Goal: Task Accomplishment & Management: Manage account settings

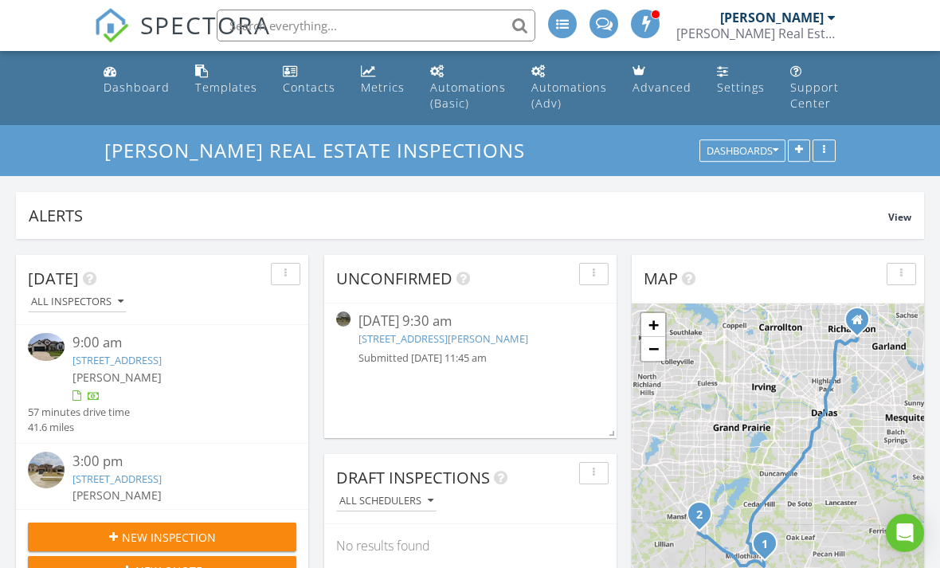
click at [162, 486] on link "2605 Melrose Dr, Venus, TX 76084" at bounding box center [117, 479] width 89 height 14
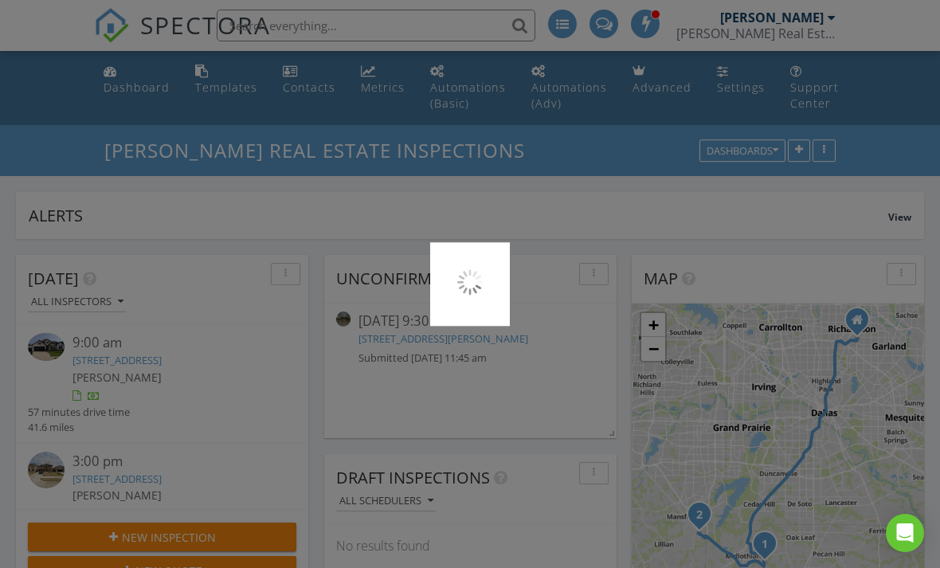
click at [175, 359] on div at bounding box center [470, 284] width 940 height 568
click at [190, 362] on div at bounding box center [470, 284] width 940 height 568
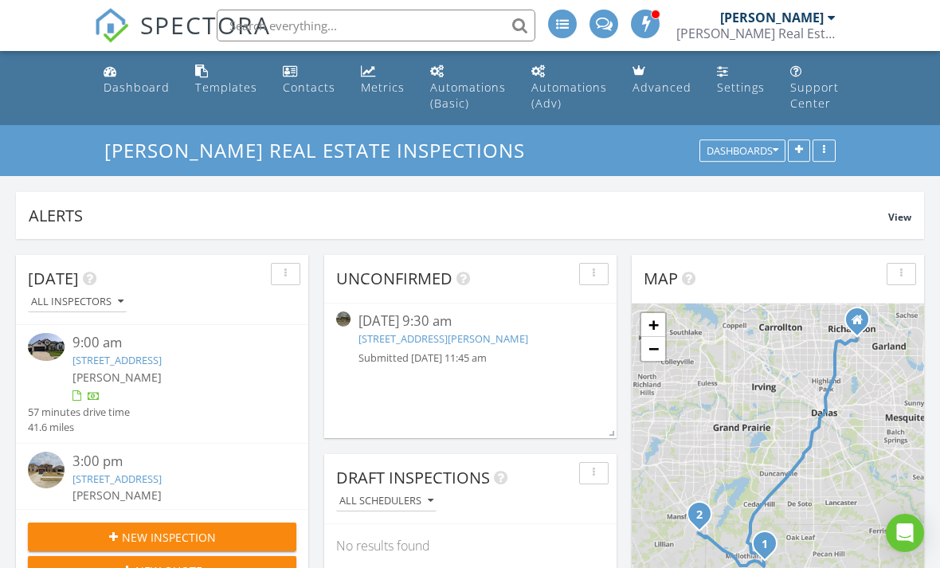
scroll to position [303, 908]
click at [157, 357] on link "4209 Pasture Vw Ave, Midlothian, TX 76065" at bounding box center [117, 360] width 89 height 14
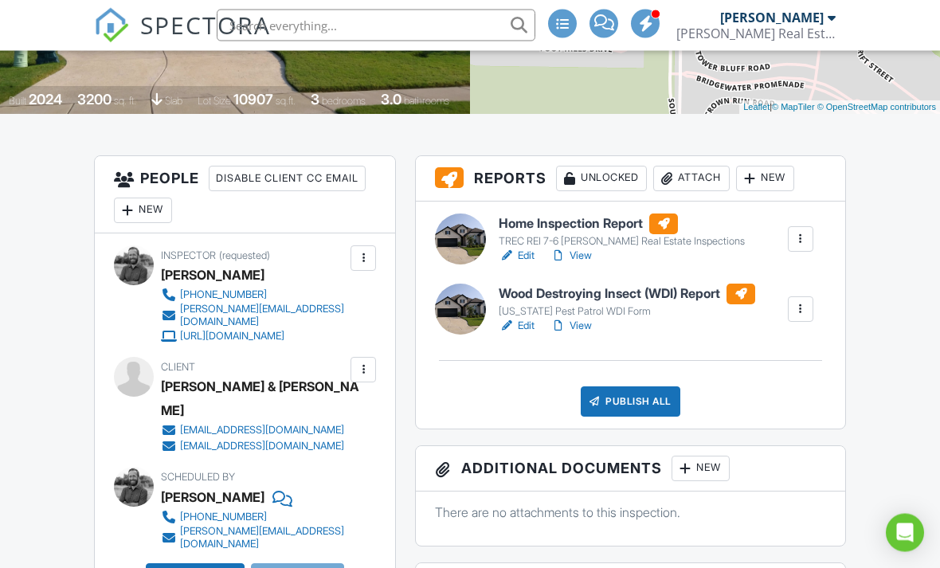
scroll to position [344, 0]
click at [587, 250] on link "View" at bounding box center [571, 256] width 41 height 16
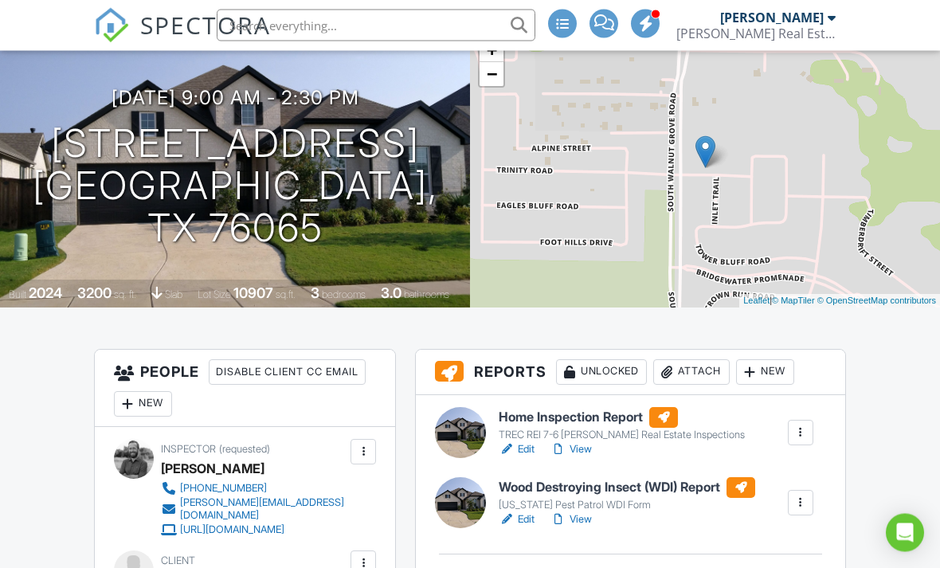
scroll to position [286, 0]
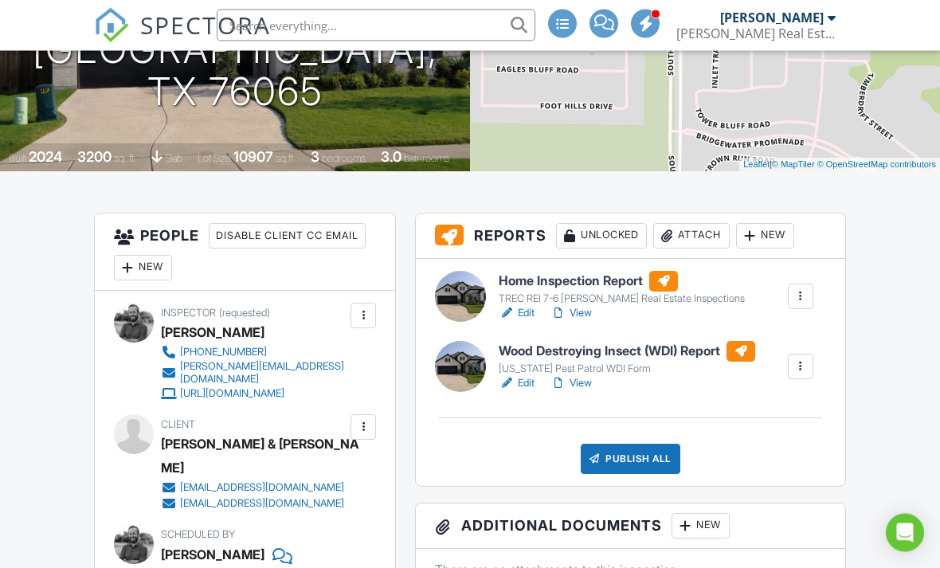
click at [578, 382] on link "View" at bounding box center [571, 384] width 41 height 16
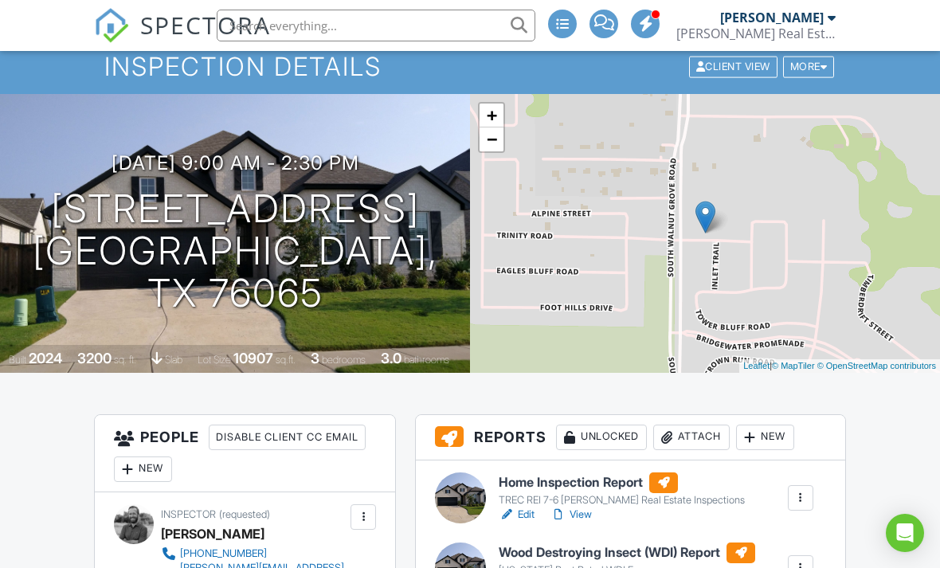
scroll to position [0, 0]
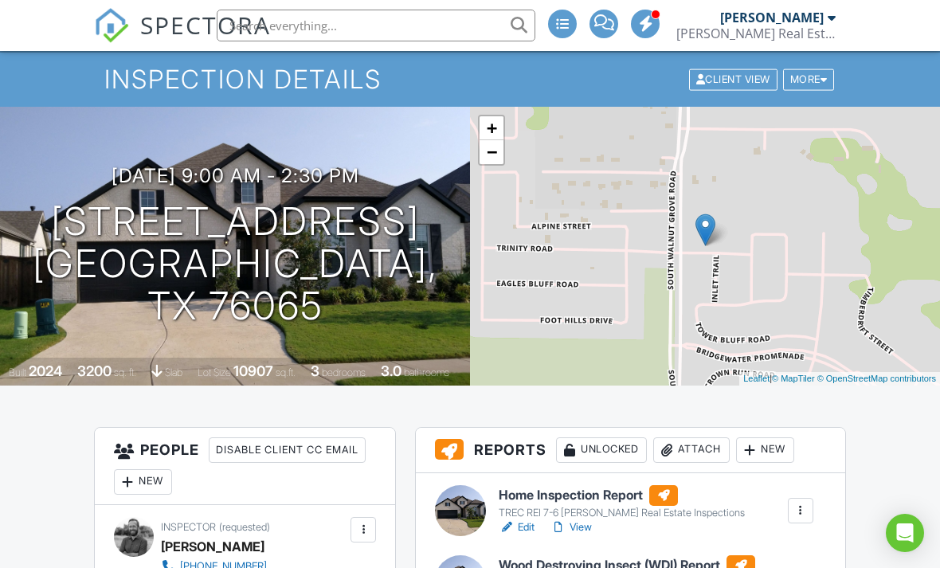
scroll to position [299, 0]
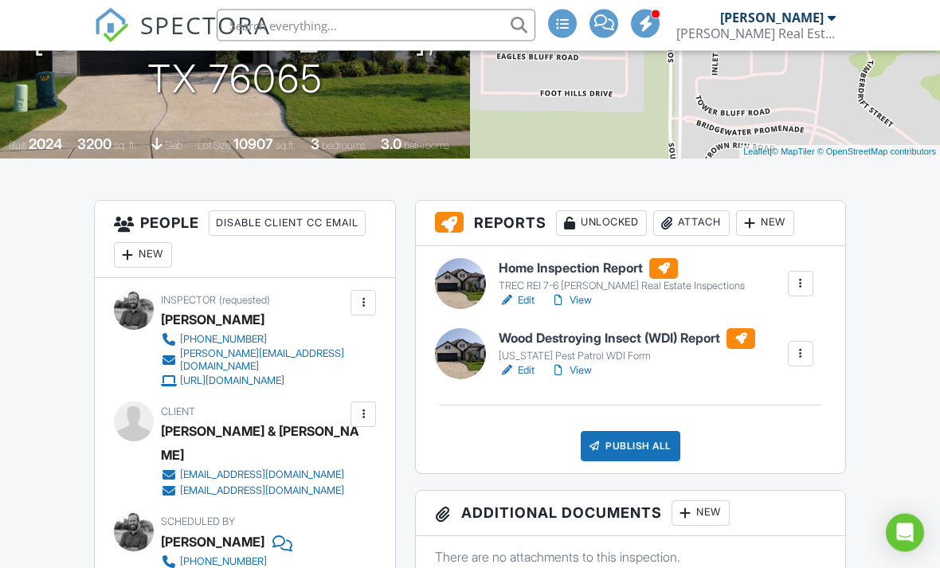
click at [578, 373] on link "View" at bounding box center [571, 371] width 41 height 16
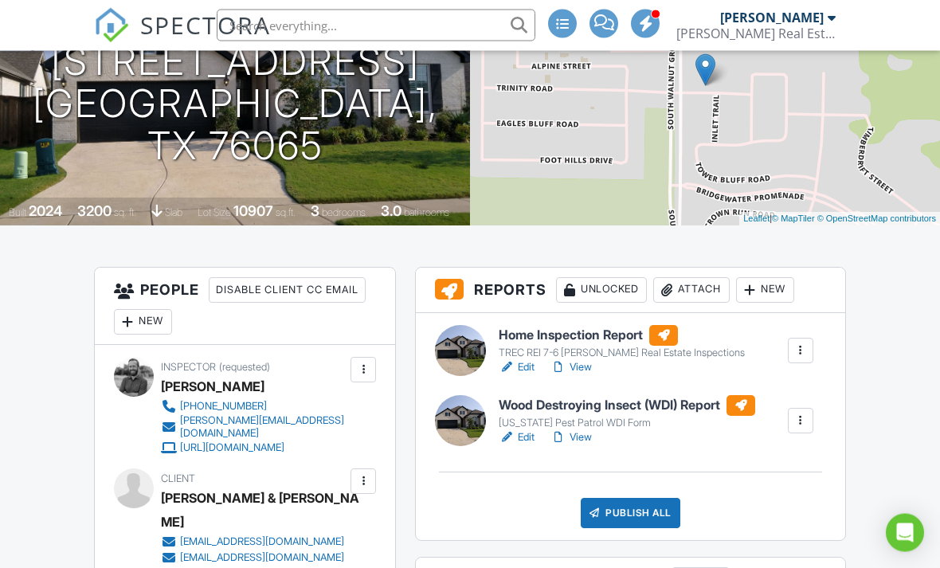
scroll to position [233, 0]
click at [651, 514] on div "Publish All" at bounding box center [631, 513] width 100 height 30
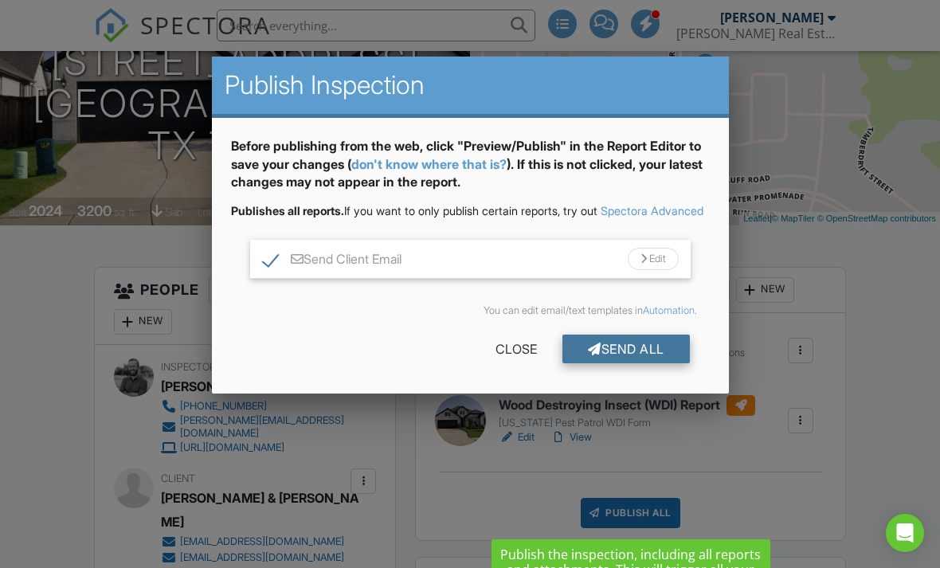
click at [674, 363] on div "Send All" at bounding box center [627, 349] width 128 height 29
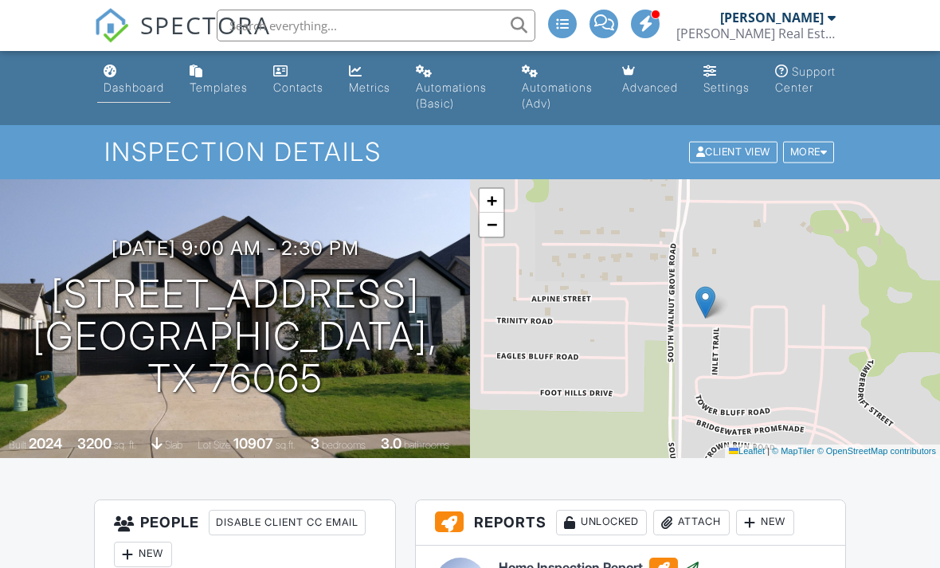
click at [143, 79] on link "Dashboard" at bounding box center [133, 79] width 73 height 45
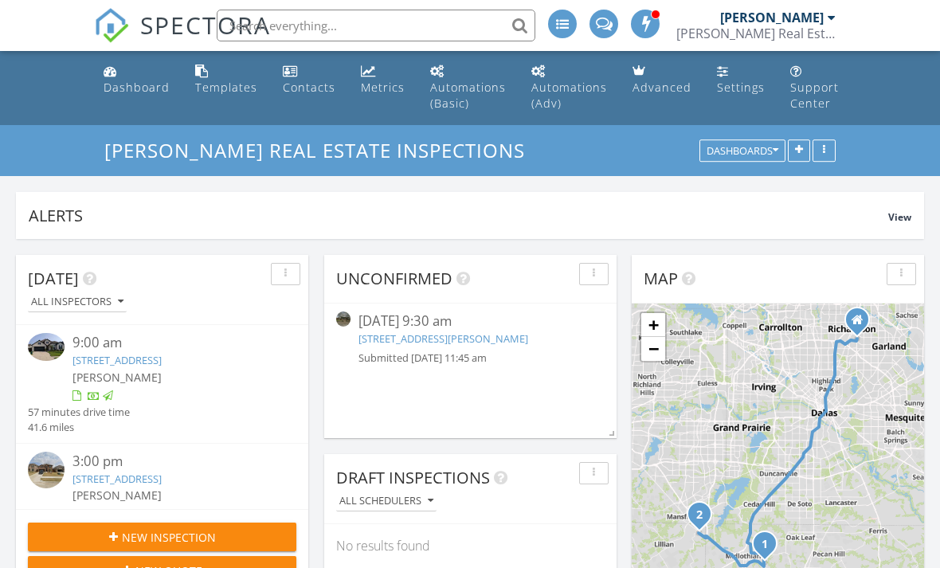
scroll to position [303, 908]
